Goal: Check status: Check status

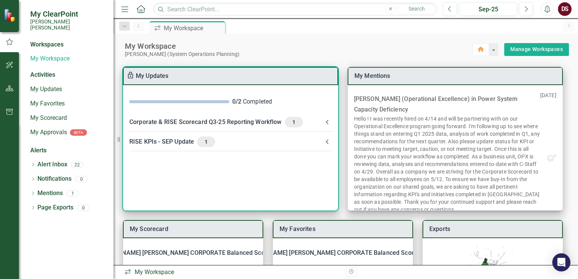
click at [205, 143] on span "1" at bounding box center [206, 141] width 12 height 7
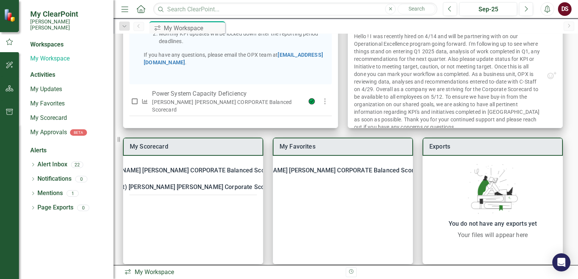
scroll to position [91, 0]
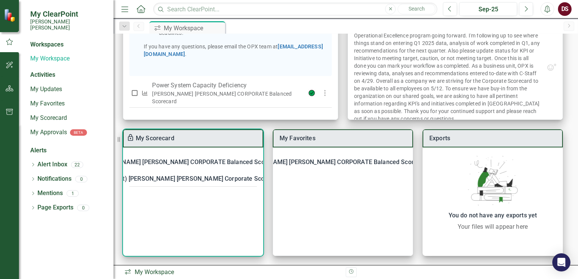
click at [204, 179] on div "2024 (Pilot) [PERSON_NAME] [PERSON_NAME] Corporate Scorecard" at bounding box center [189, 179] width 188 height 11
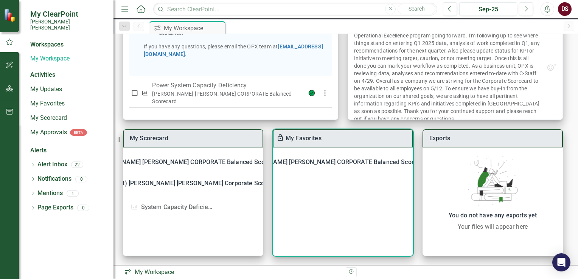
click at [329, 162] on div "[PERSON_NAME] [PERSON_NAME] CORPORATE Balanced Scorecard" at bounding box center [335, 162] width 188 height 11
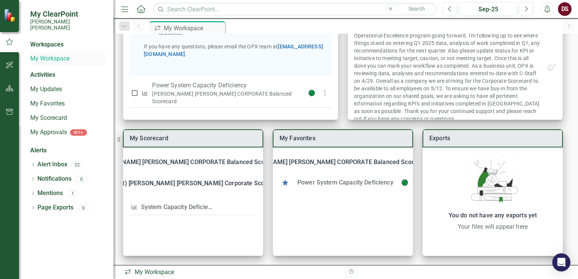
click at [57, 54] on link "My Workspace" at bounding box center [68, 58] width 76 height 9
click at [47, 85] on link "My Updates" at bounding box center [68, 89] width 76 height 9
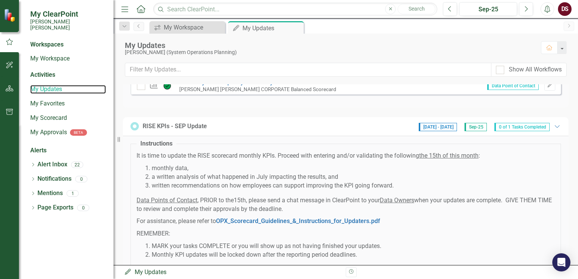
scroll to position [225, 0]
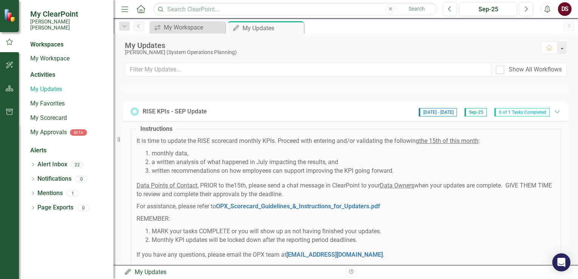
click at [521, 116] on span "0 of 1 Tasks Completed" at bounding box center [521, 112] width 55 height 8
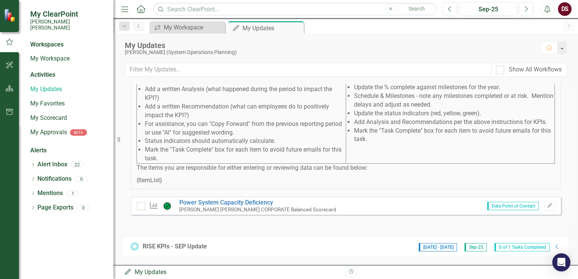
scroll to position [96, 0]
click at [172, 246] on div "RISE KPIs - SEP Update" at bounding box center [175, 246] width 64 height 9
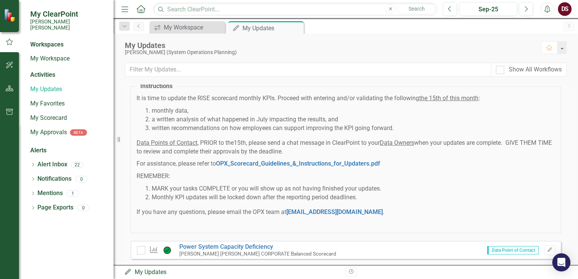
scroll to position [290, 0]
